Goal: Information Seeking & Learning: Learn about a topic

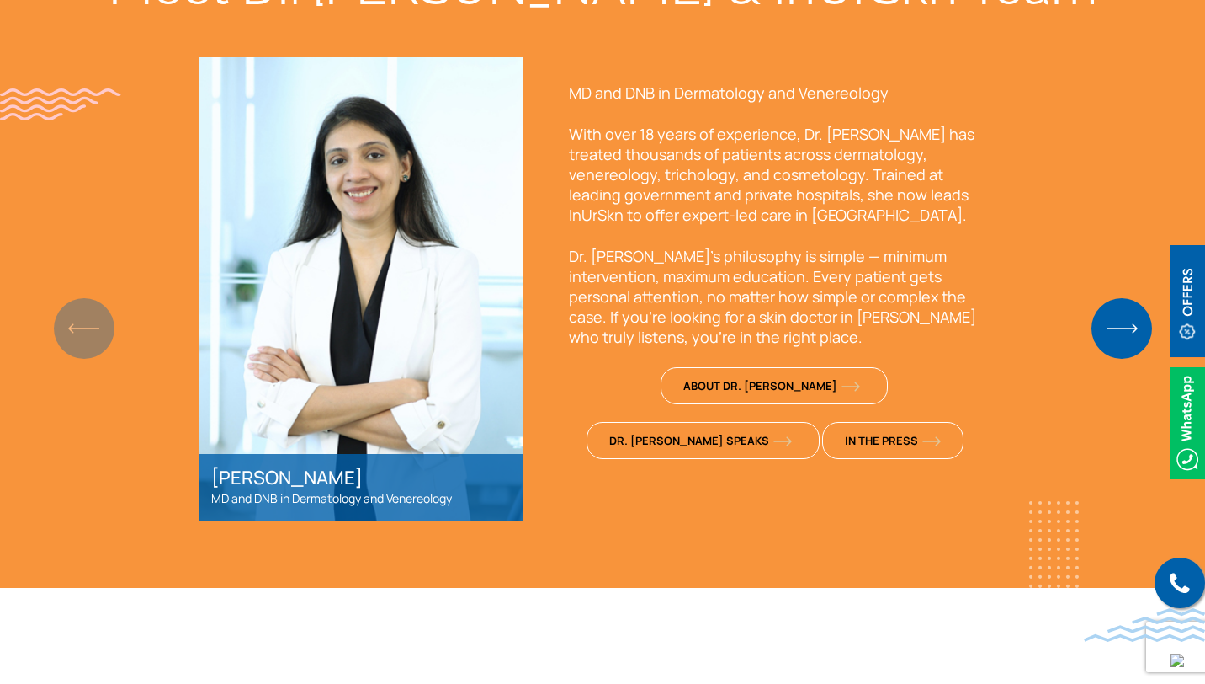
scroll to position [1359, 0]
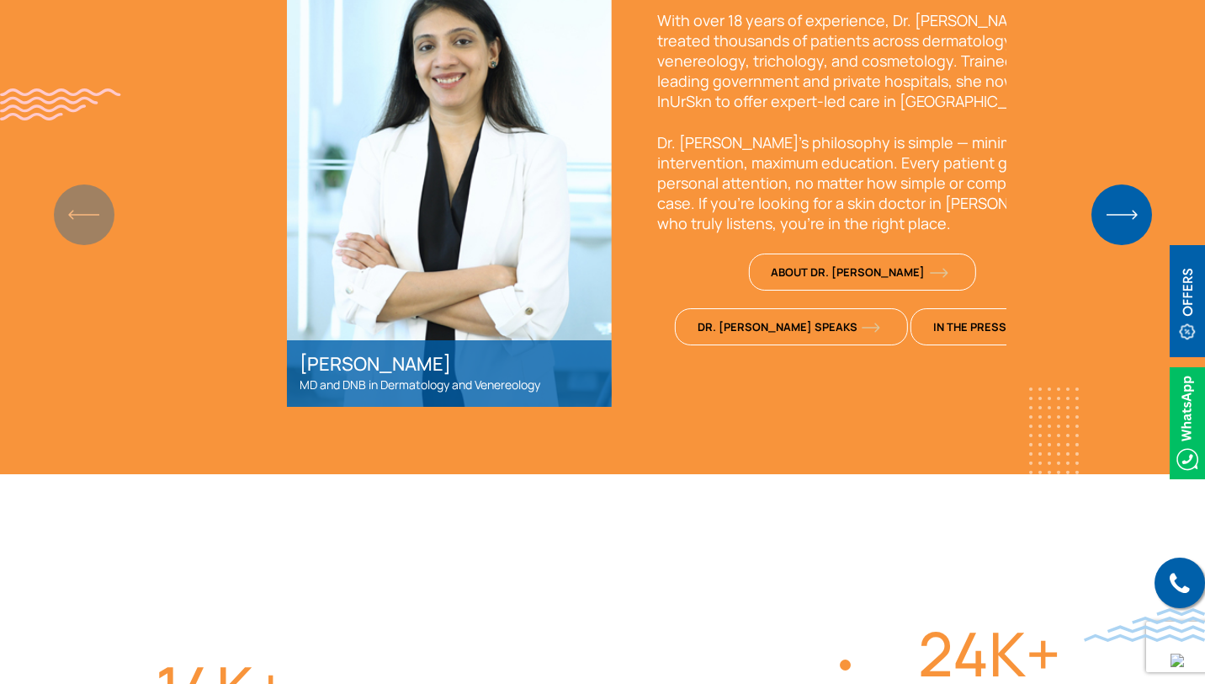
click at [408, 384] on div "[PERSON_NAME] MD and DNB in Dermatology and Venereology" at bounding box center [449, 373] width 325 height 67
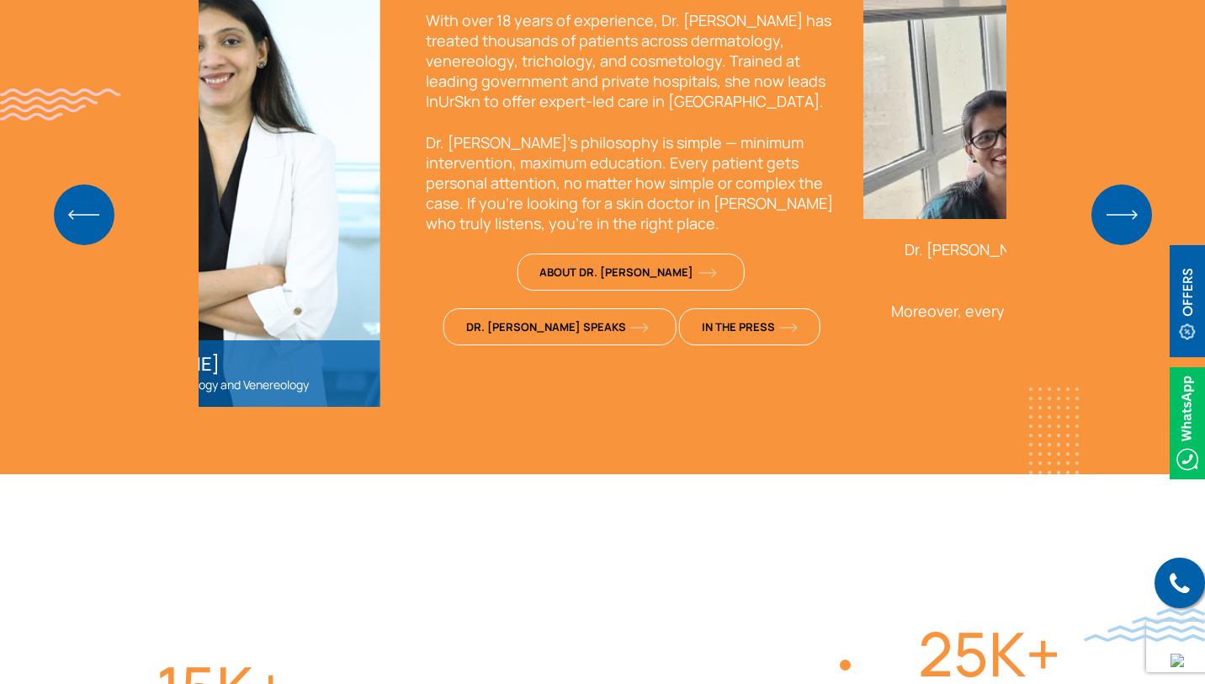
click at [304, 389] on p "MD and DNB in Dermatology and Venereology" at bounding box center [218, 385] width 300 height 20
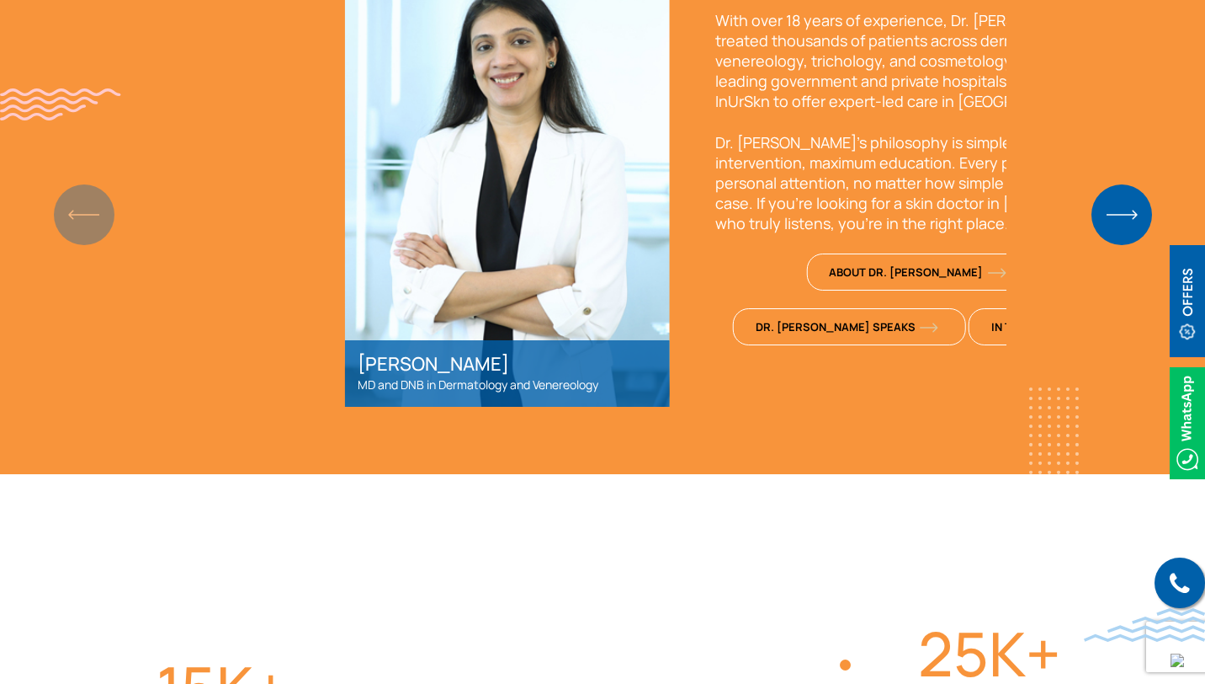
click at [614, 383] on p "MD and DNB in Dermatology and Venereology" at bounding box center [508, 385] width 300 height 20
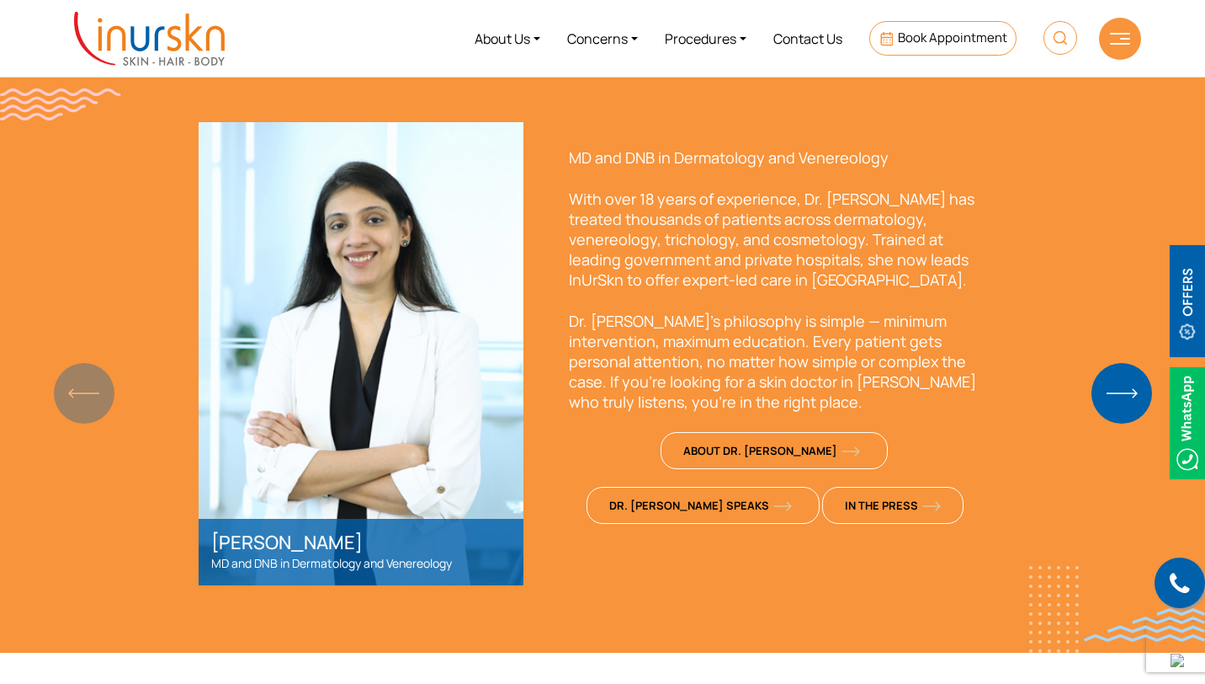
scroll to position [1183, 0]
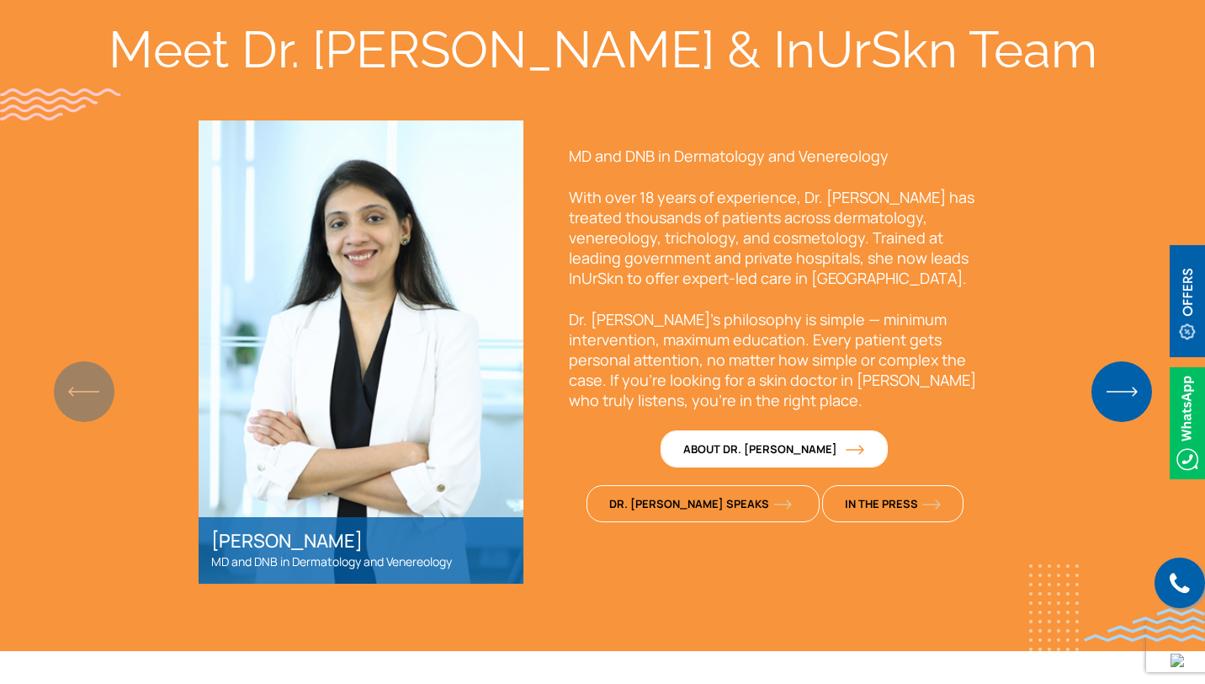
click at [684, 442] on span "About Dr. [PERSON_NAME]" at bounding box center [772, 448] width 177 height 15
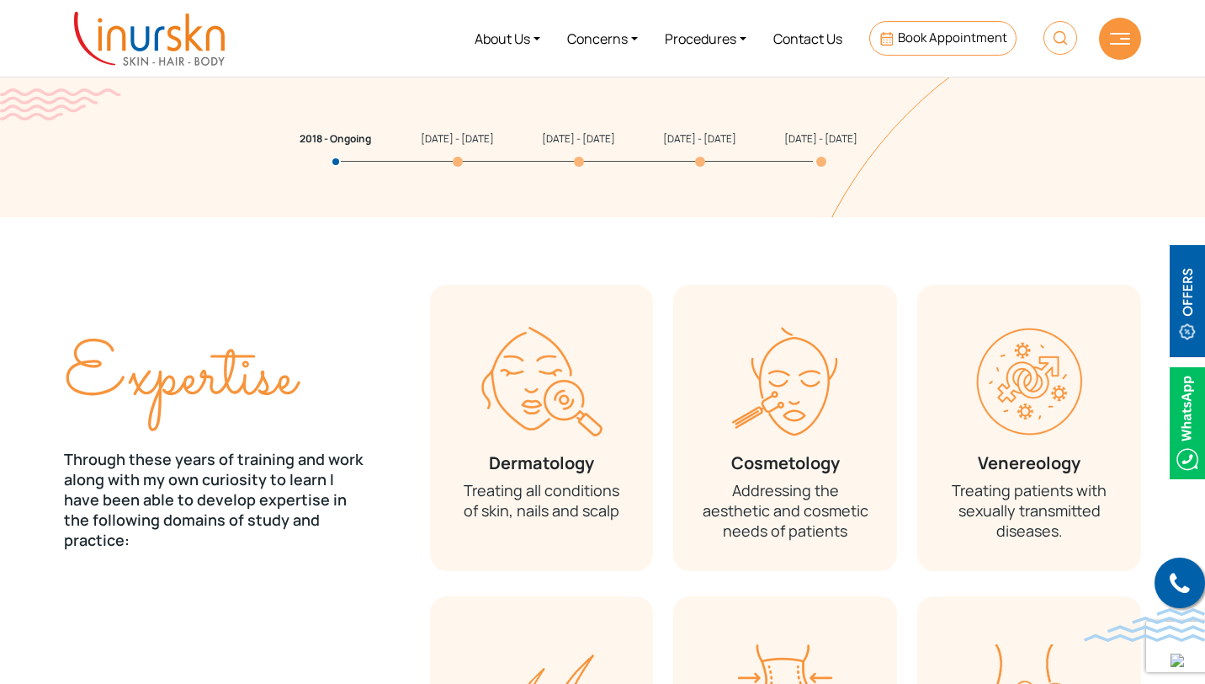
scroll to position [1705, 0]
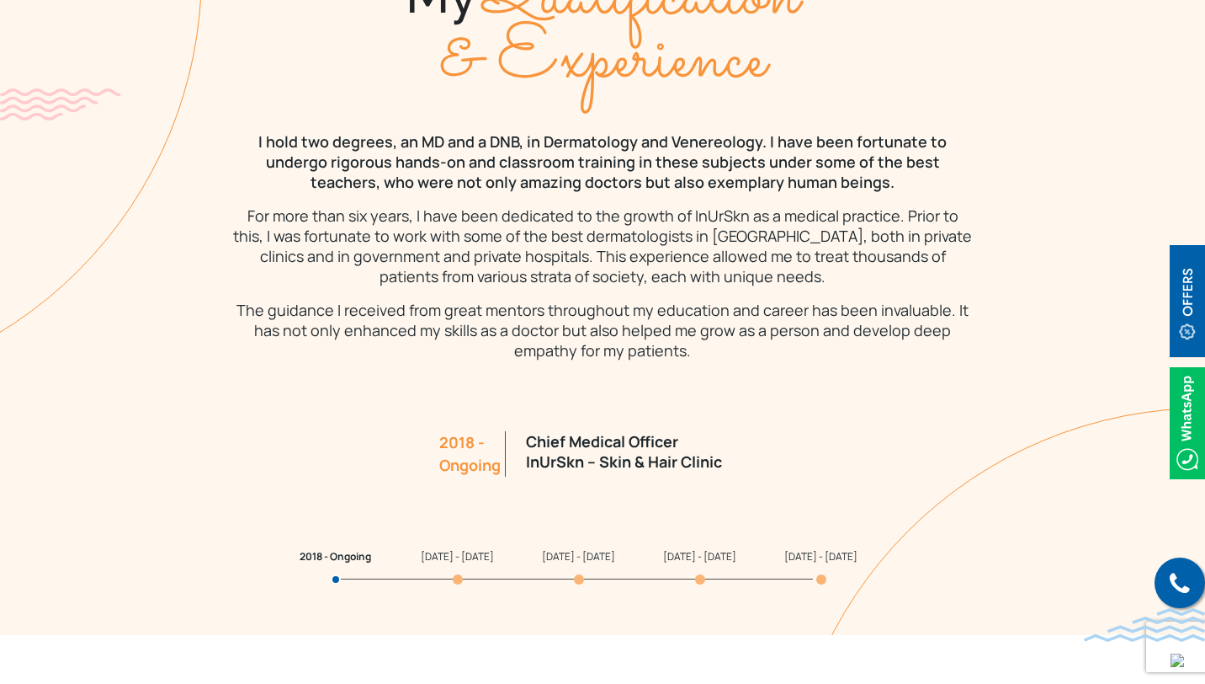
scroll to position [1434, 0]
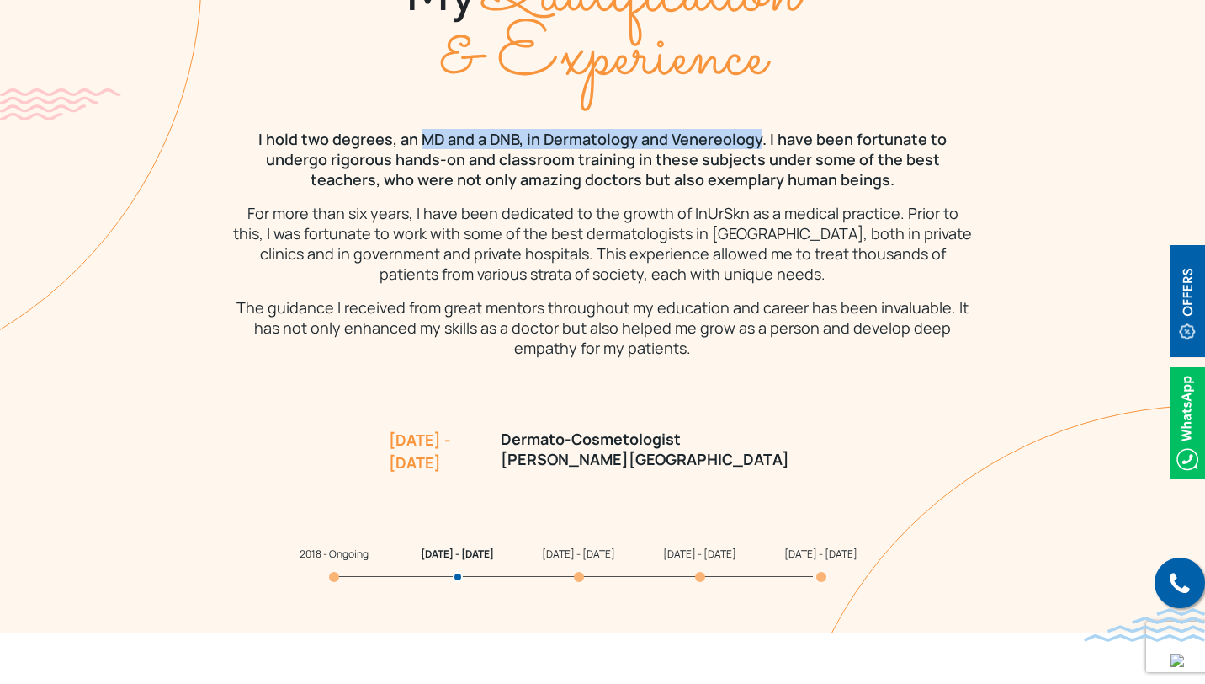
drag, startPoint x: 393, startPoint y: 118, endPoint x: 730, endPoint y: 125, distance: 336.8
click at [730, 129] on p "I hold two degrees, an MD and a DNB, in Dermatology and Venereology. I have bee…" at bounding box center [602, 159] width 741 height 61
copy p "MD and a DNB, in Dermatology and Venereology"
